Goal: Task Accomplishment & Management: Complete application form

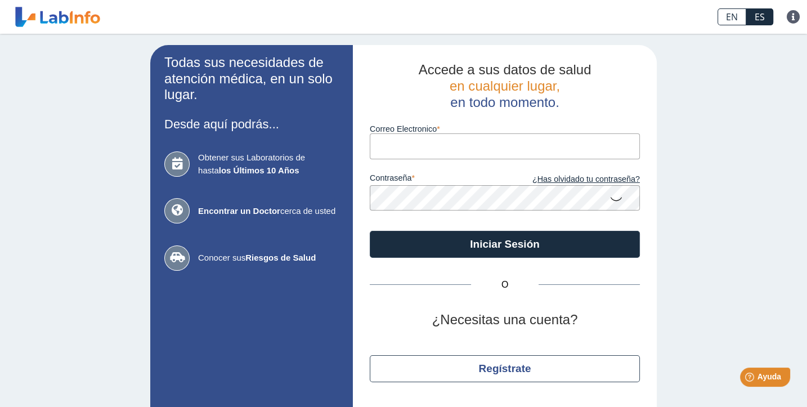
click at [486, 145] on input "Correo Electronico" at bounding box center [505, 145] width 270 height 25
click at [380, 155] on input "Correo Electronico" at bounding box center [505, 145] width 270 height 25
click at [413, 139] on input "Correo Electronico" at bounding box center [505, 145] width 270 height 25
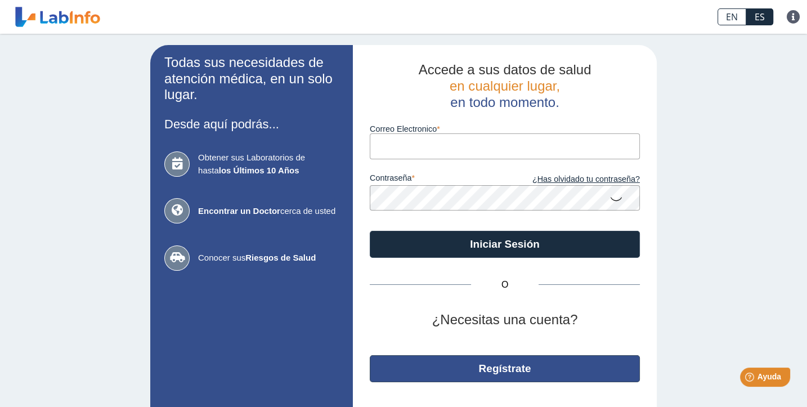
click at [521, 375] on button "Regístrate" at bounding box center [505, 368] width 270 height 27
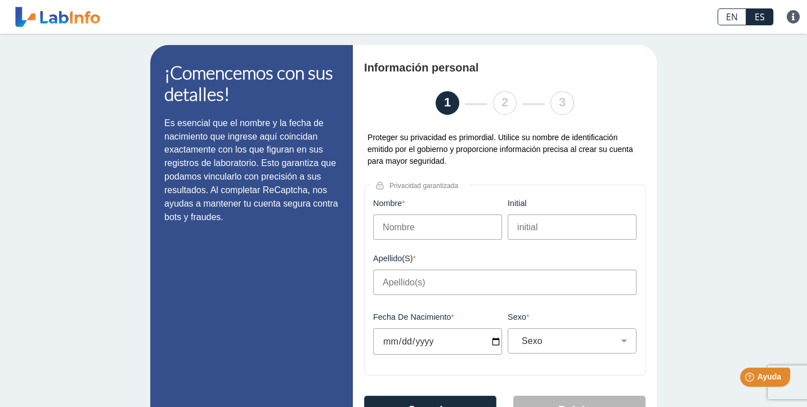
click at [420, 233] on input "Nombre" at bounding box center [437, 226] width 129 height 25
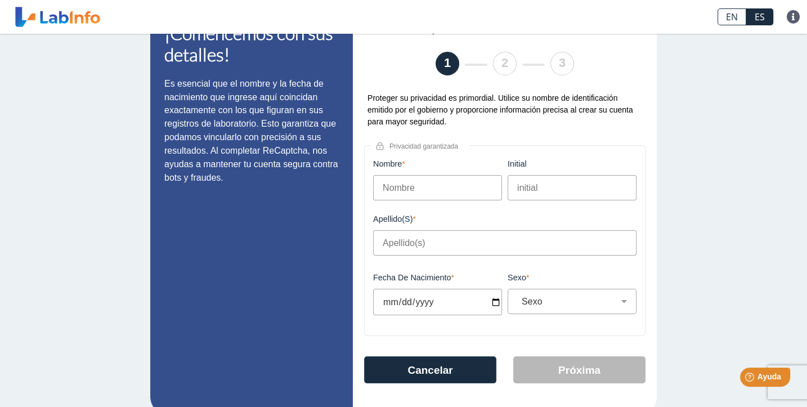
scroll to position [48, 0]
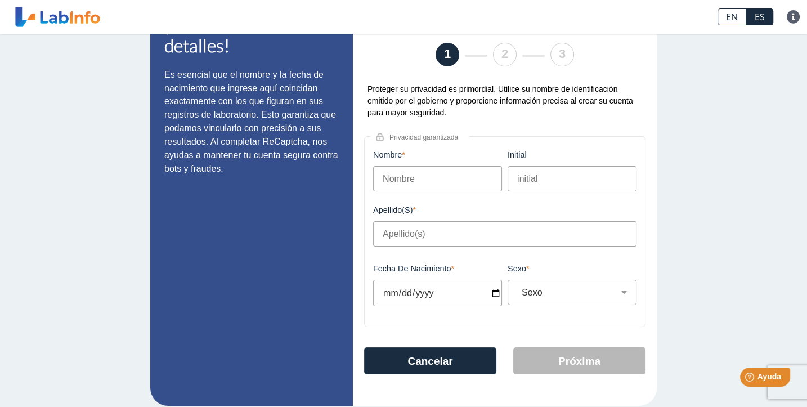
click at [397, 179] on input "Nombre" at bounding box center [437, 178] width 129 height 25
type input "bryan"
type input "s"
type input "a"
click at [383, 236] on input "Apellido(s)" at bounding box center [504, 233] width 263 height 25
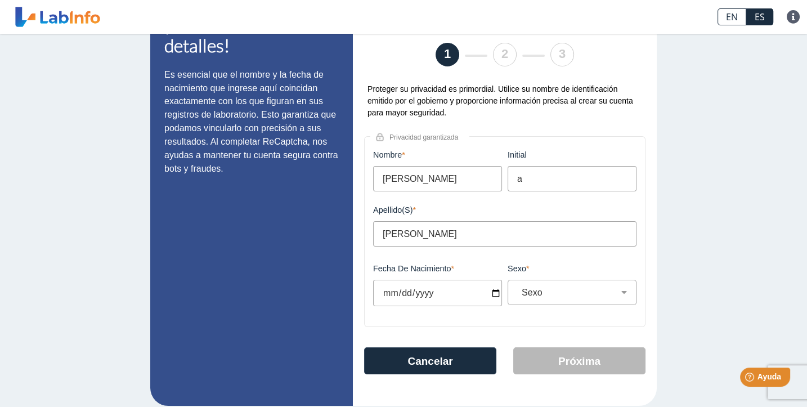
type input "segui-grullon"
click at [460, 286] on input "Fecha de Nacimiento" at bounding box center [437, 293] width 129 height 26
click at [407, 289] on input "Fecha de Nacimiento" at bounding box center [437, 293] width 129 height 26
click at [384, 295] on input "Fecha de Nacimiento" at bounding box center [437, 293] width 129 height 26
click at [399, 291] on input "Fecha de Nacimiento" at bounding box center [437, 293] width 129 height 26
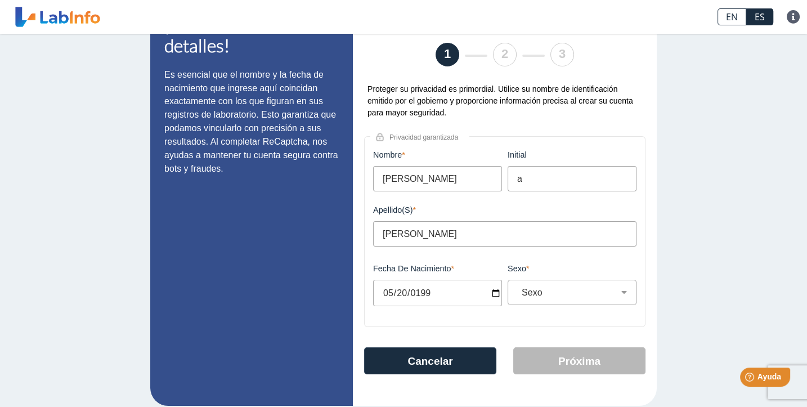
type input "1992-05-20"
click at [562, 285] on div "Sexo Masculino Femenino" at bounding box center [571, 292] width 129 height 25
click at [564, 300] on div "Sexo Masculino Femenino" at bounding box center [571, 292] width 129 height 25
click at [562, 298] on div "Sexo Masculino Femenino" at bounding box center [571, 292] width 129 height 25
click at [559, 294] on select "Sexo Masculino Femenino" at bounding box center [576, 292] width 119 height 11
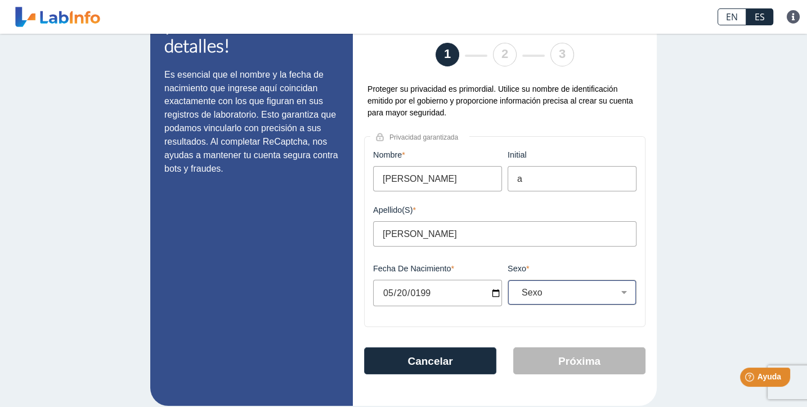
select select "M"
click at [517, 287] on select "Sexo Masculino Femenino" at bounding box center [576, 292] width 119 height 11
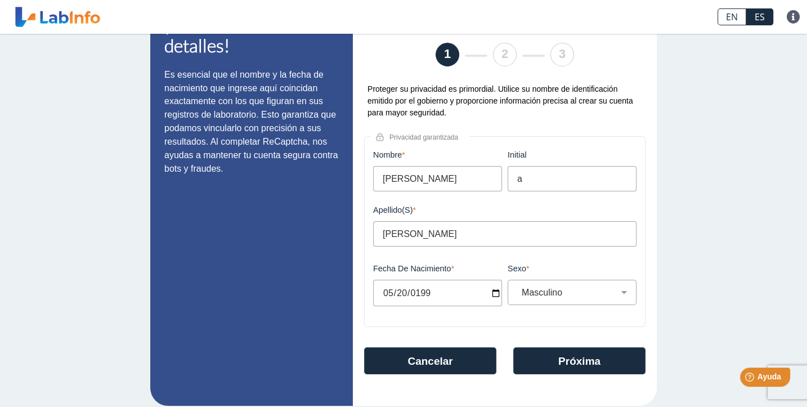
scroll to position [58, 0]
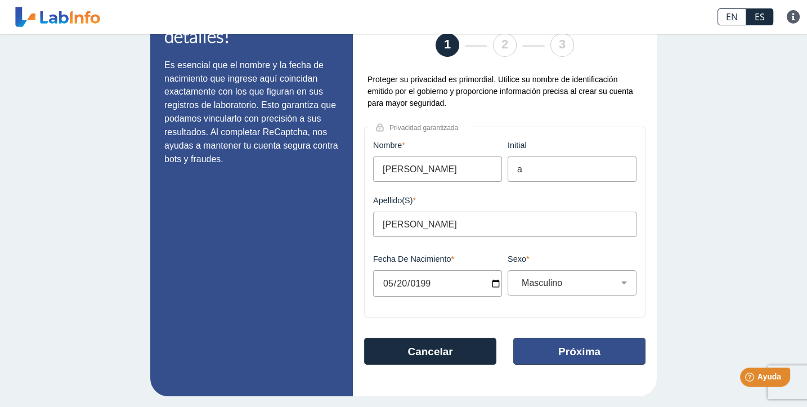
click at [549, 353] on button "Próxima" at bounding box center [579, 351] width 132 height 27
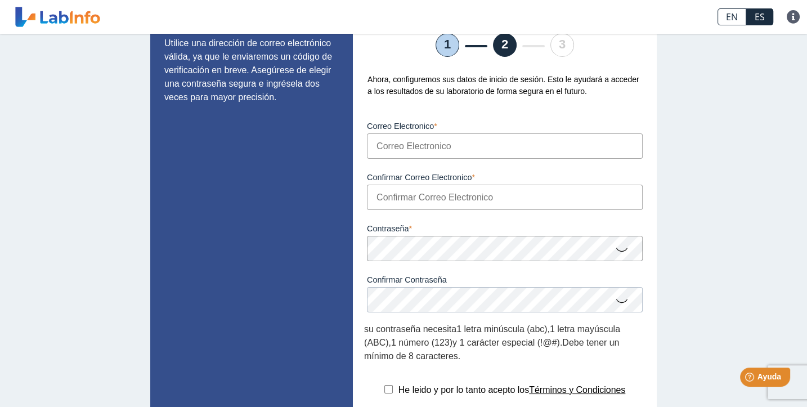
click at [406, 142] on input "Correo Electronico" at bounding box center [505, 145] width 276 height 25
click at [404, 146] on input "Correo Electronico" at bounding box center [505, 145] width 276 height 25
type input "[EMAIL_ADDRESS][DOMAIN_NAME]"
click at [408, 191] on input "Confirmar Correo Electronico" at bounding box center [505, 197] width 276 height 25
drag, startPoint x: 475, startPoint y: 146, endPoint x: 358, endPoint y: 146, distance: 117.6
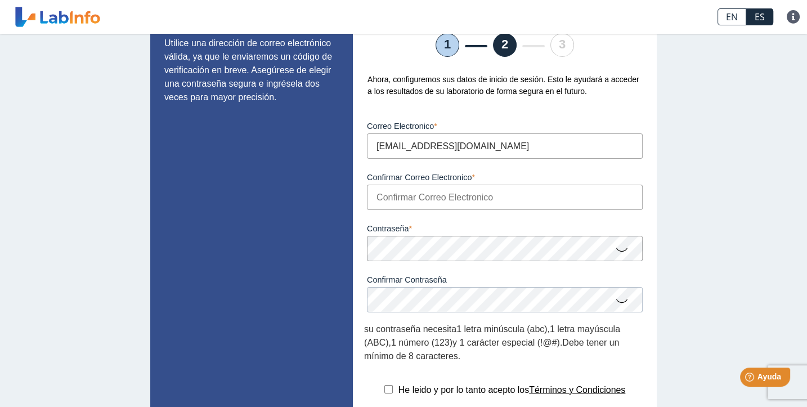
click at [358, 146] on div "Configuración de cuenta 1 2 3 Ahora, configuremos sus datos de inicio de sesión…" at bounding box center [505, 244] width 304 height 515
click at [382, 194] on input "Confirmar Correo Electronico" at bounding box center [505, 197] width 276 height 25
paste input "r"
click at [411, 196] on input "Confirmar Correo Electronico" at bounding box center [505, 197] width 276 height 25
type input "[EMAIL_ADDRESS][DOMAIN_NAME]"
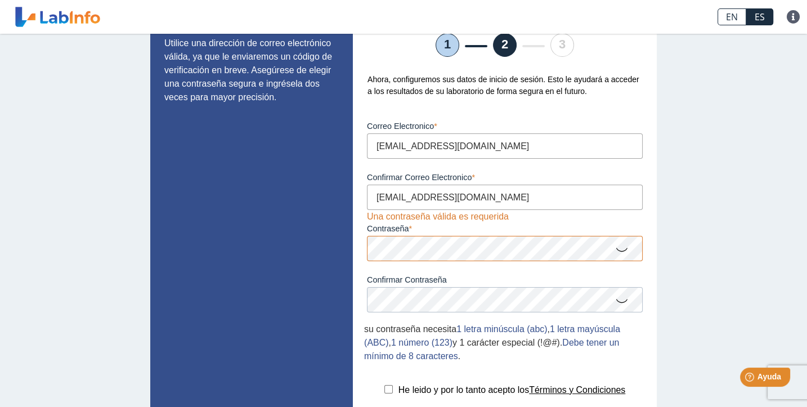
click at [619, 248] on icon at bounding box center [622, 249] width 14 height 22
click at [619, 248] on icon at bounding box center [622, 248] width 14 height 20
click at [619, 248] on icon at bounding box center [622, 249] width 14 height 22
click at [619, 249] on icon at bounding box center [622, 248] width 14 height 20
click at [619, 249] on icon at bounding box center [622, 249] width 14 height 22
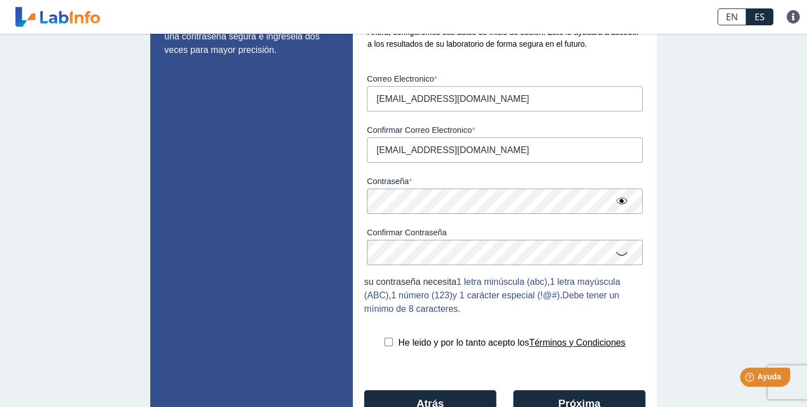
scroll to position [118, 0]
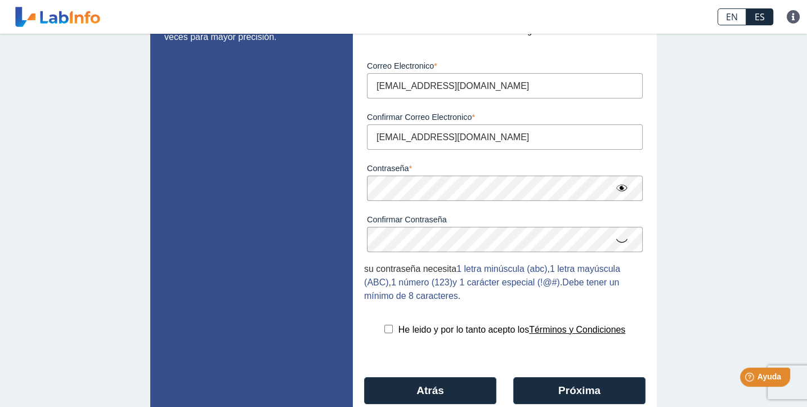
click at [619, 241] on icon at bounding box center [622, 240] width 14 height 22
click at [384, 330] on input "checkbox" at bounding box center [388, 329] width 8 height 8
checkbox input "true"
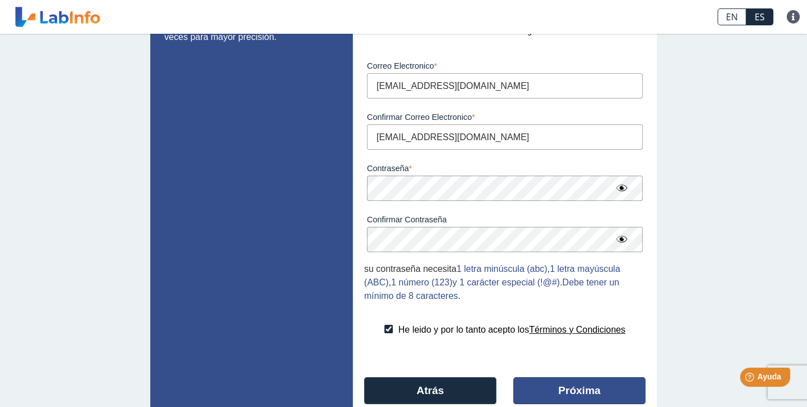
click at [574, 392] on button "Próxima" at bounding box center [579, 390] width 132 height 27
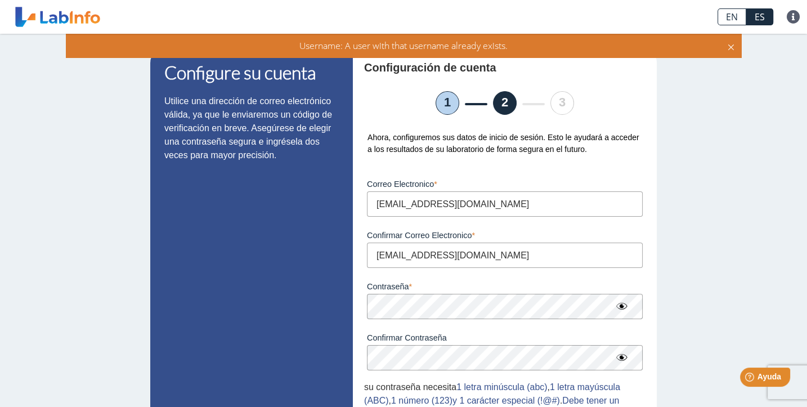
scroll to position [167, 0]
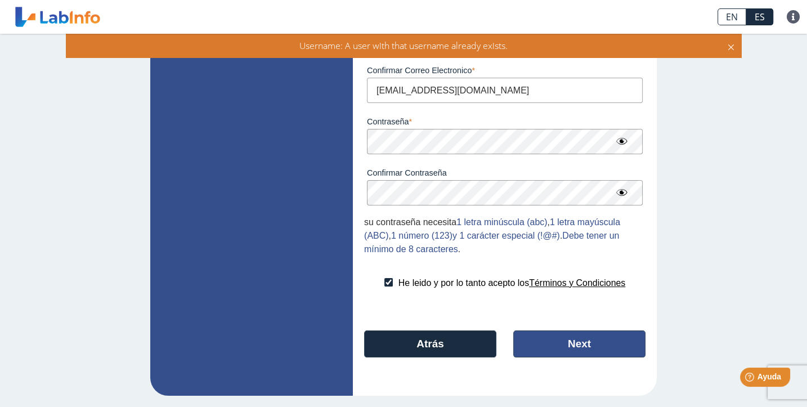
click at [574, 345] on button "Next" at bounding box center [579, 343] width 132 height 27
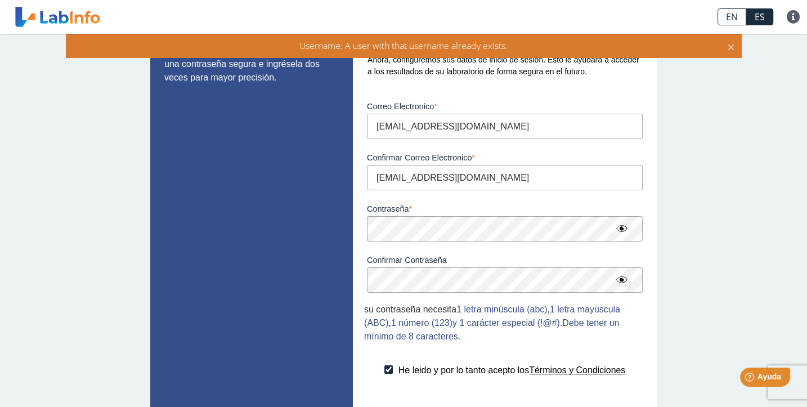
scroll to position [0, 0]
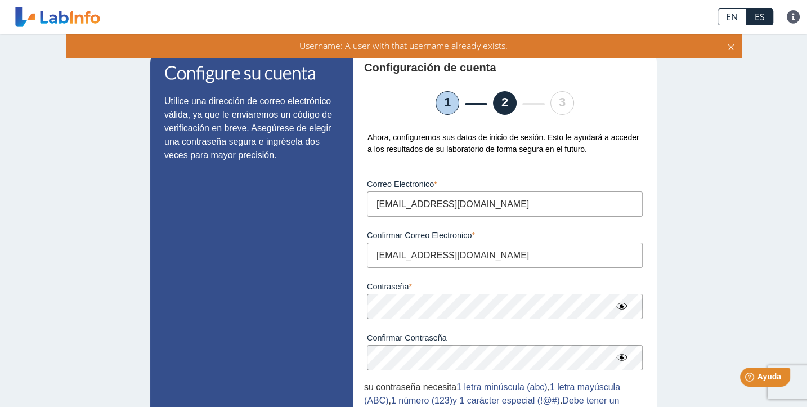
click at [730, 45] on icon at bounding box center [730, 45] width 9 height 12
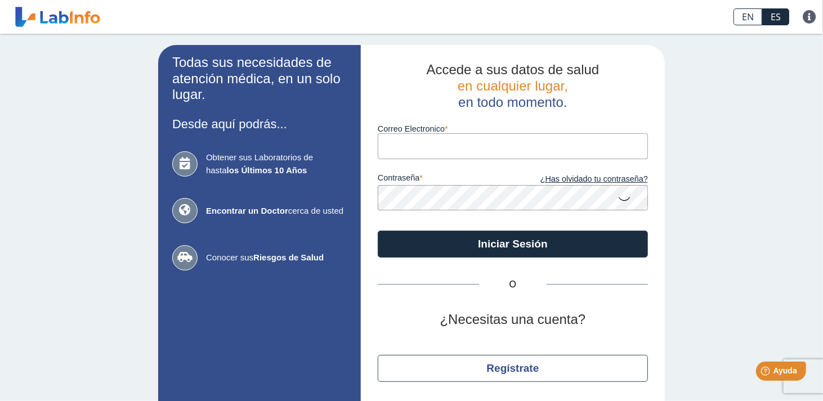
click at [482, 152] on input "Correo Electronico" at bounding box center [513, 145] width 270 height 25
click at [424, 140] on input "Correo Electronico" at bounding box center [513, 145] width 270 height 25
drag, startPoint x: 498, startPoint y: 150, endPoint x: 372, endPoint y: 150, distance: 125.5
click at [372, 150] on div "Accede a sus datos de salud en cualquier lugar, en todo momento. Correo Electro…" at bounding box center [513, 235] width 304 height 381
type input "[EMAIL_ADDRESS][DOMAIN_NAME]"
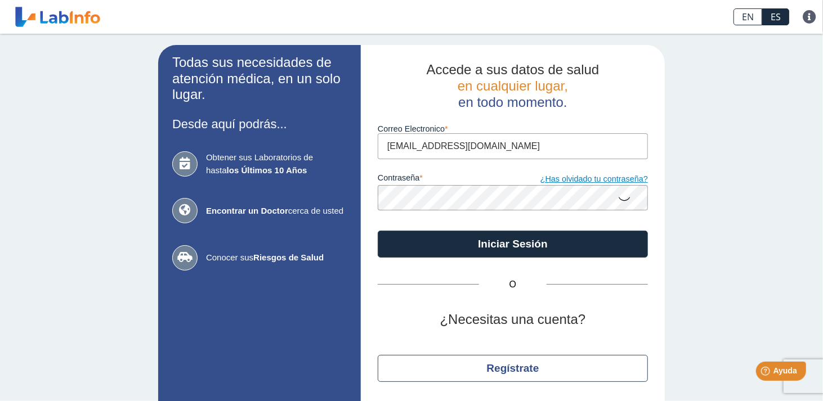
click at [619, 179] on link "¿Has olvidado tu contraseña?" at bounding box center [580, 179] width 135 height 12
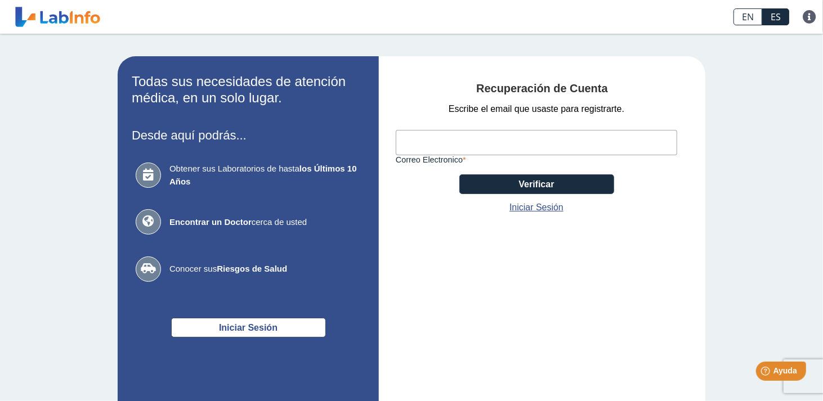
click at [421, 141] on input "Correo Electronico" at bounding box center [536, 142] width 281 height 25
paste input "[EMAIL_ADDRESS][DOMAIN_NAME]"
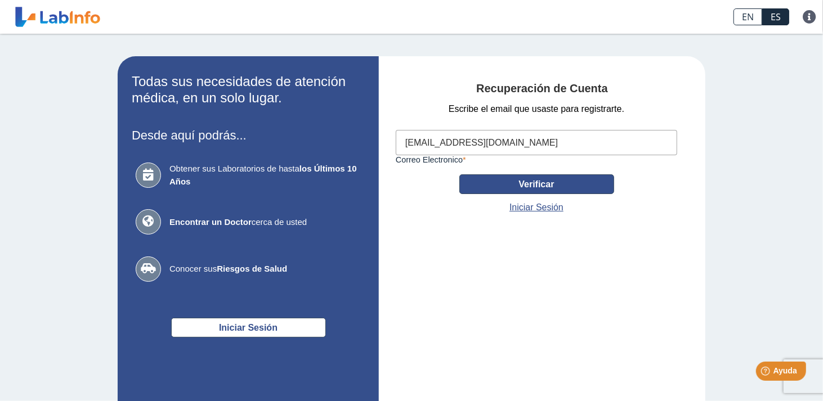
type input "[EMAIL_ADDRESS][DOMAIN_NAME]"
click at [515, 185] on button "Verificar" at bounding box center [536, 184] width 155 height 20
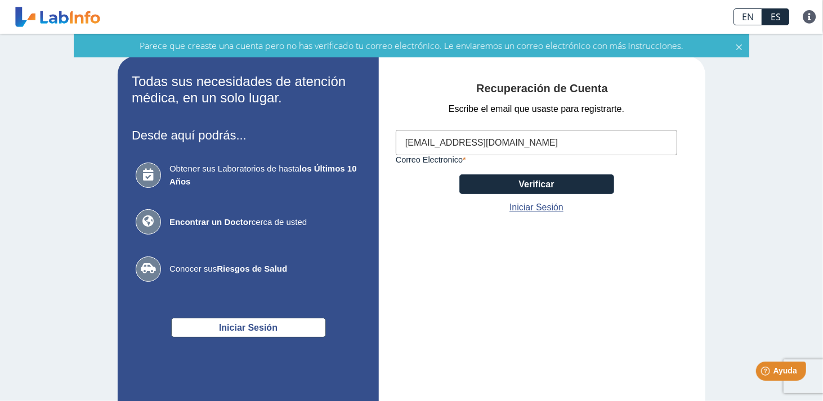
click at [736, 48] on icon at bounding box center [738, 45] width 9 height 12
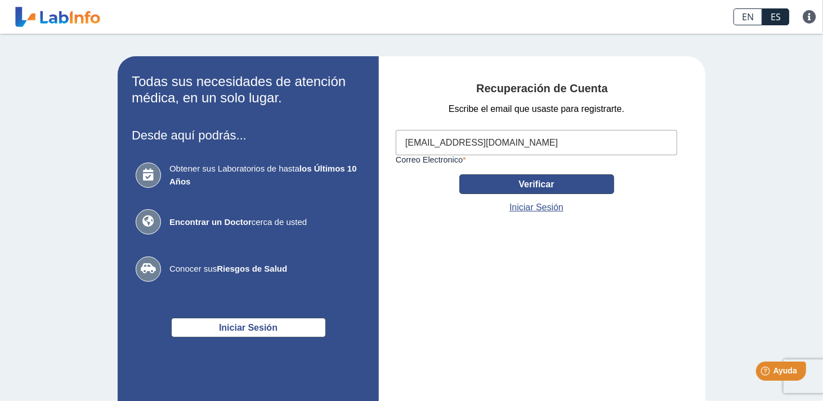
click at [543, 191] on button "Verificar" at bounding box center [536, 184] width 155 height 20
